Goal: Information Seeking & Learning: Find specific fact

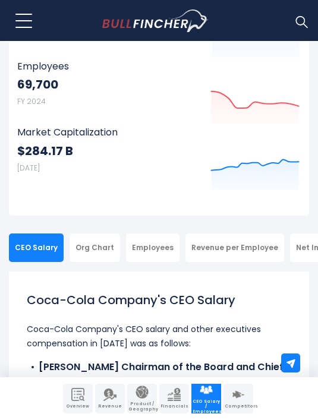
scroll to position [153, 0]
click at [95, 394] on span "Continue reading..." at bounding box center [159, 389] width 265 height 14
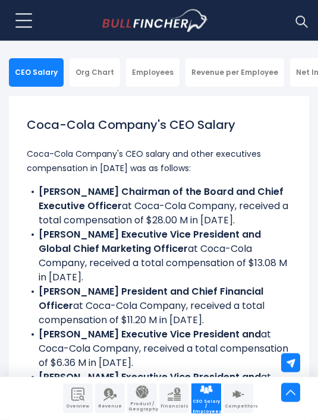
scroll to position [366, 0]
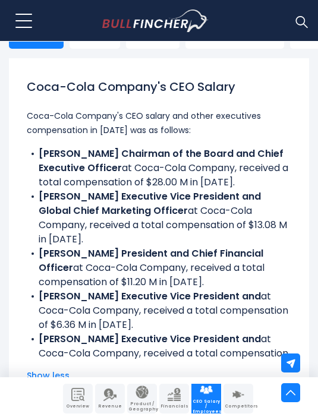
click at [303, 23] on img at bounding box center [301, 21] width 15 height 15
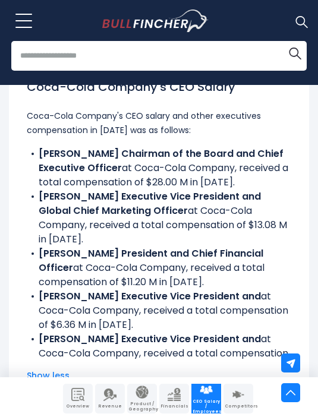
click at [218, 52] on input "search" at bounding box center [159, 56] width 296 height 30
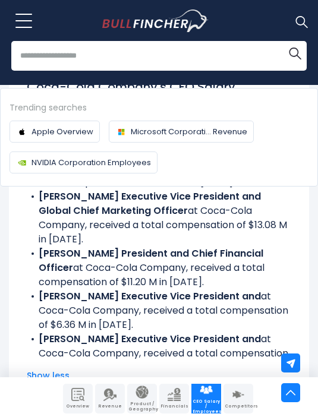
scroll to position [366, 0]
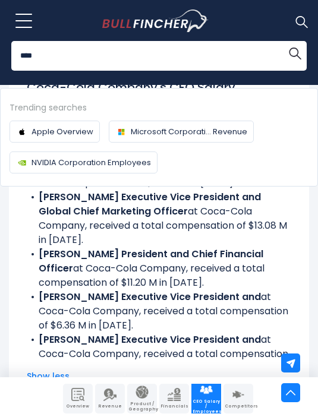
type input "****"
click at [295, 52] on button "Search" at bounding box center [295, 53] width 24 height 24
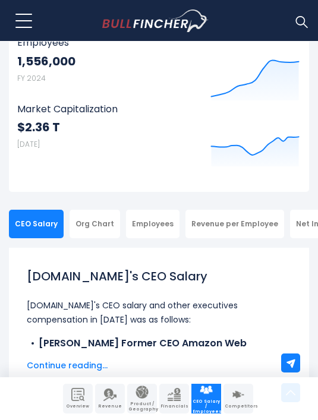
scroll to position [539, 0]
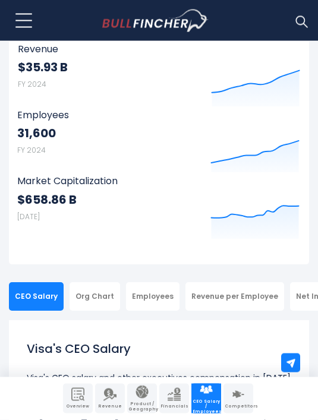
scroll to position [104, 0]
